Goal: Find specific page/section: Find specific page/section

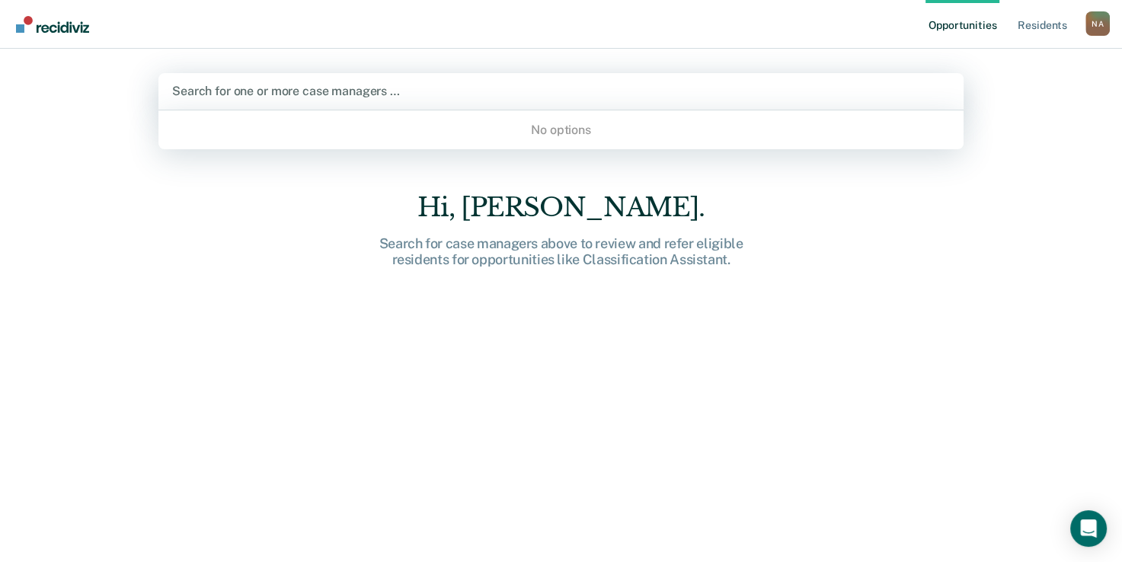
click at [460, 96] on div at bounding box center [561, 91] width 778 height 18
type input "w"
type input "a"
type input "n"
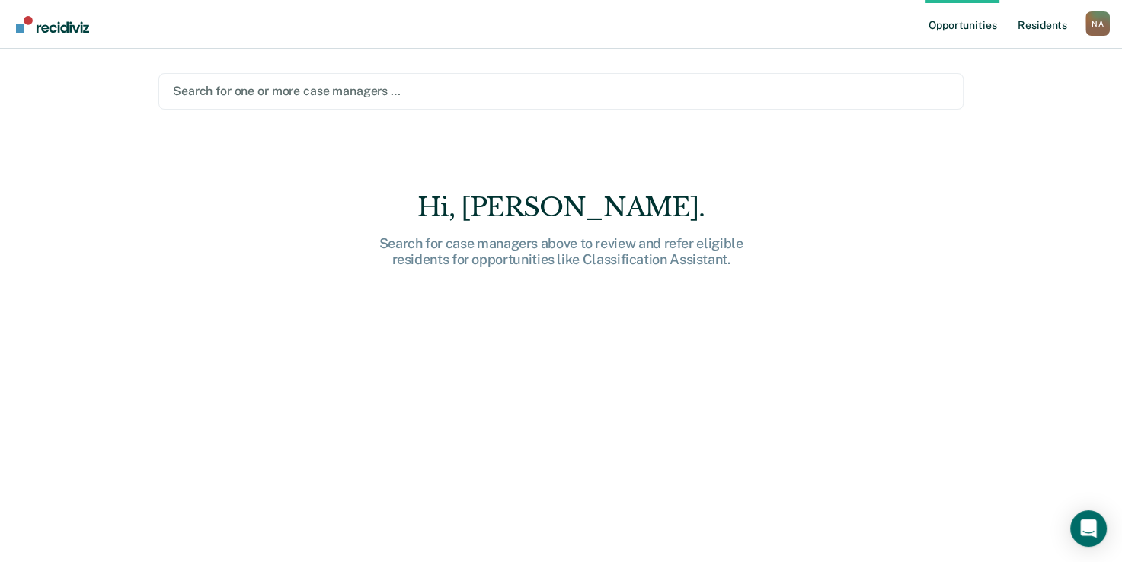
click at [1045, 29] on link "Resident s" at bounding box center [1043, 24] width 56 height 49
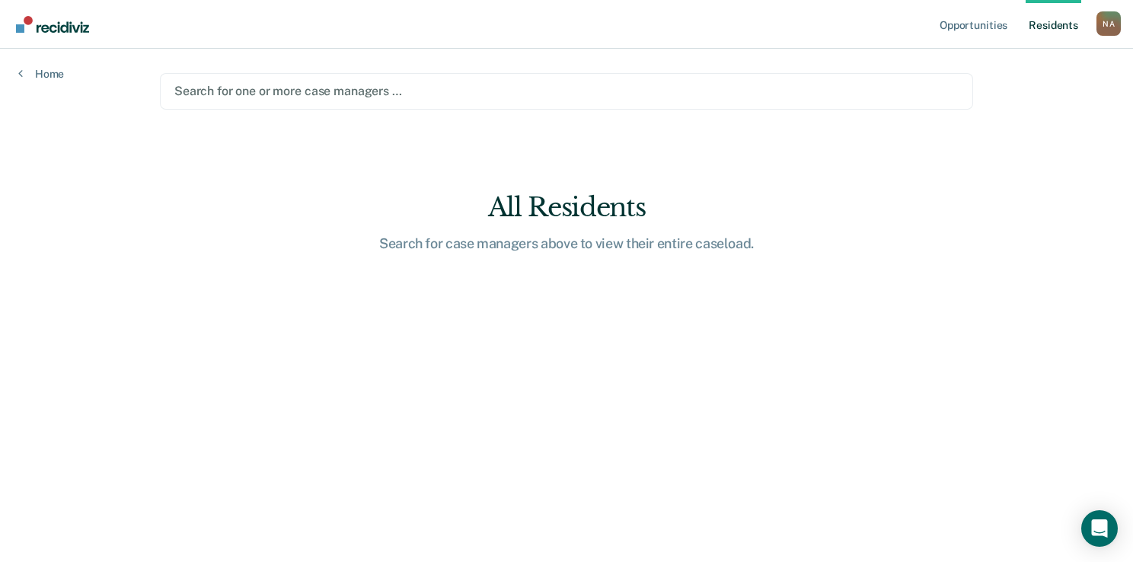
click at [1102, 19] on div "N A" at bounding box center [1109, 23] width 24 height 24
click at [999, 53] on div "Opportunities Resident s [PERSON_NAME] N A Profile How it works Log Out Home Se…" at bounding box center [566, 281] width 1133 height 562
click at [1104, 29] on div "N A" at bounding box center [1109, 23] width 24 height 24
click at [1002, 66] on link "Profile" at bounding box center [1047, 62] width 123 height 13
